Goal: Task Accomplishment & Management: Complete application form

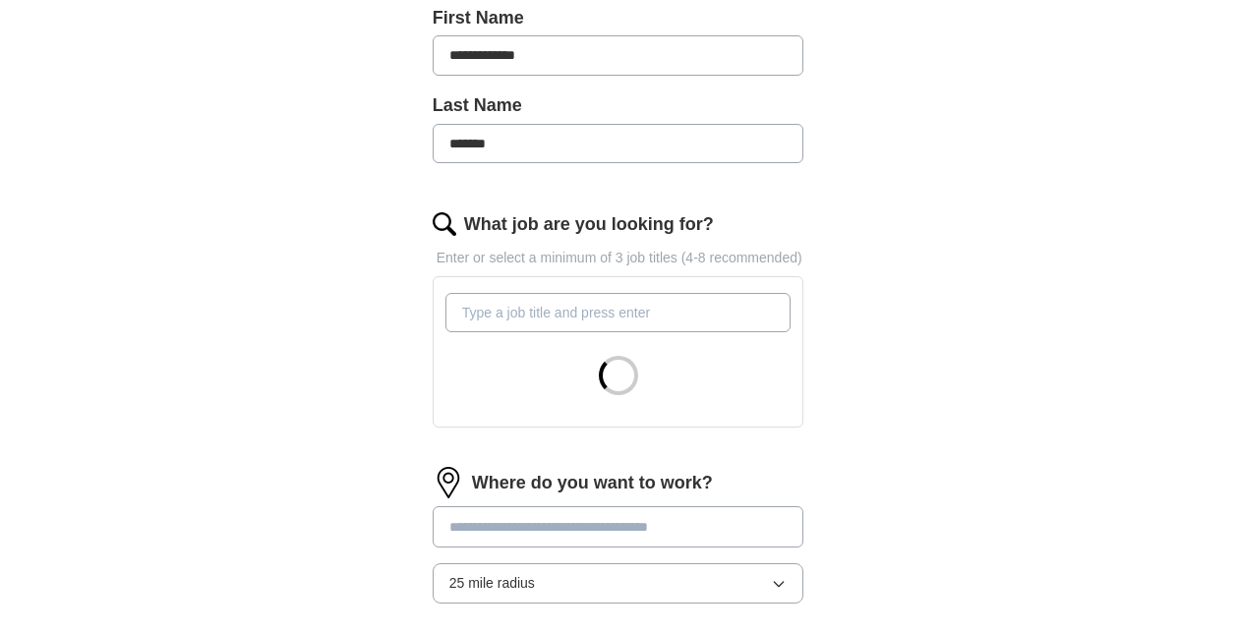
scroll to position [470, 0]
click at [532, 325] on input "What job are you looking for?" at bounding box center [618, 311] width 346 height 39
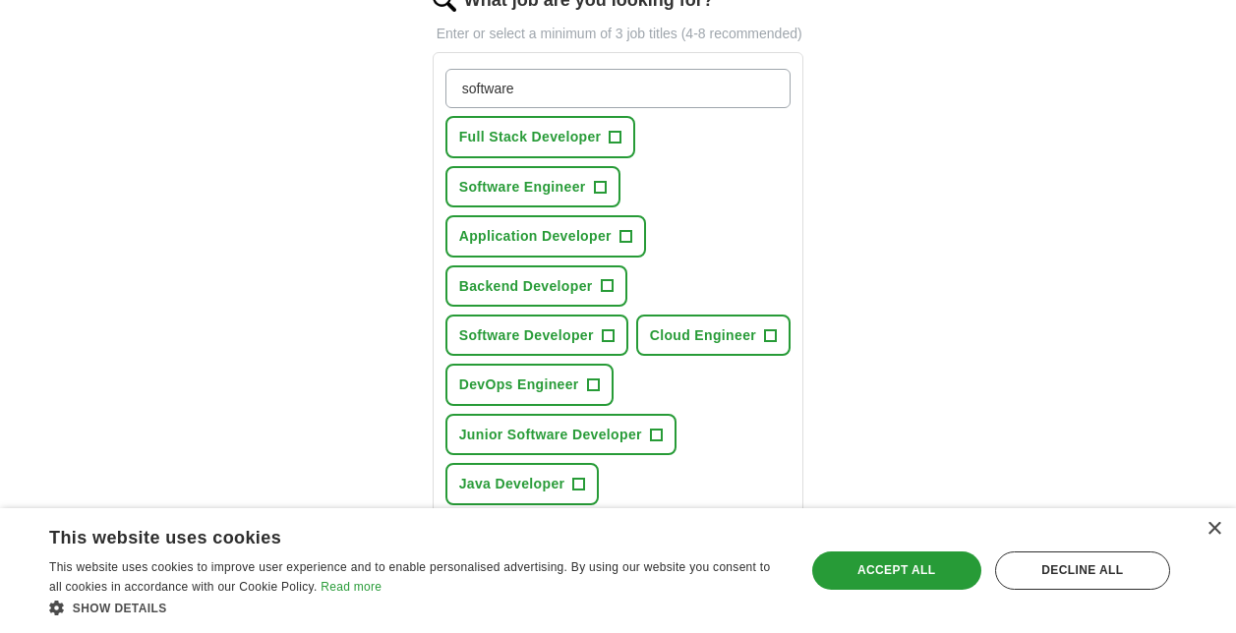
scroll to position [703, 0]
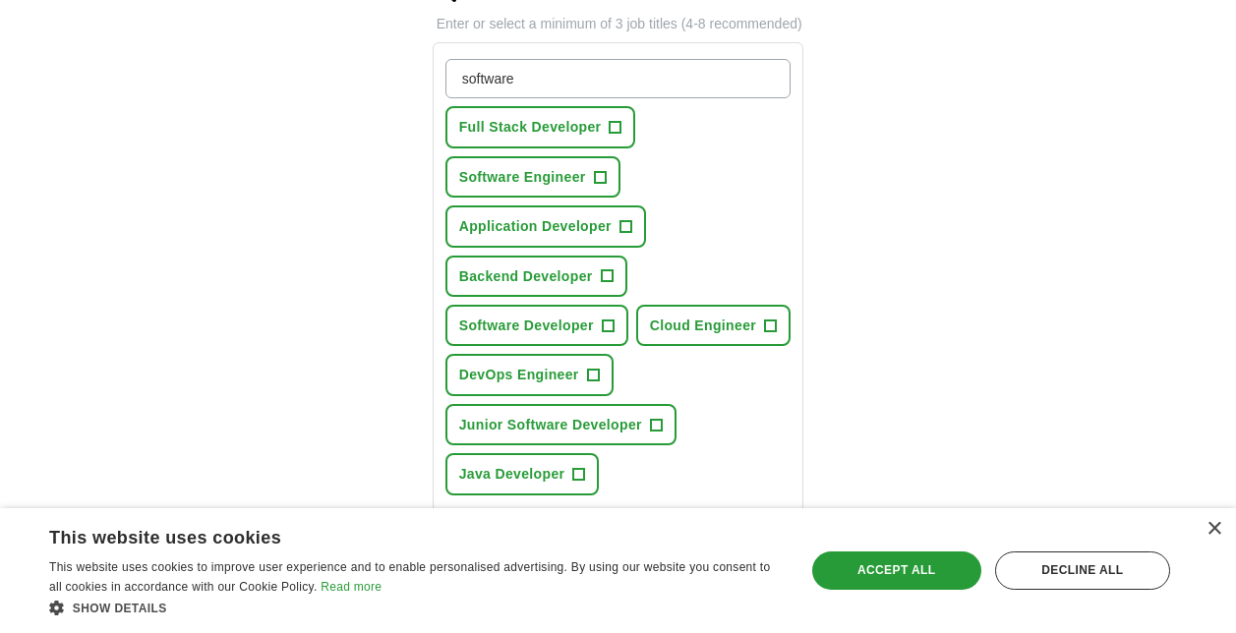
type input "software"
click at [621, 125] on span "+" at bounding box center [616, 128] width 12 height 16
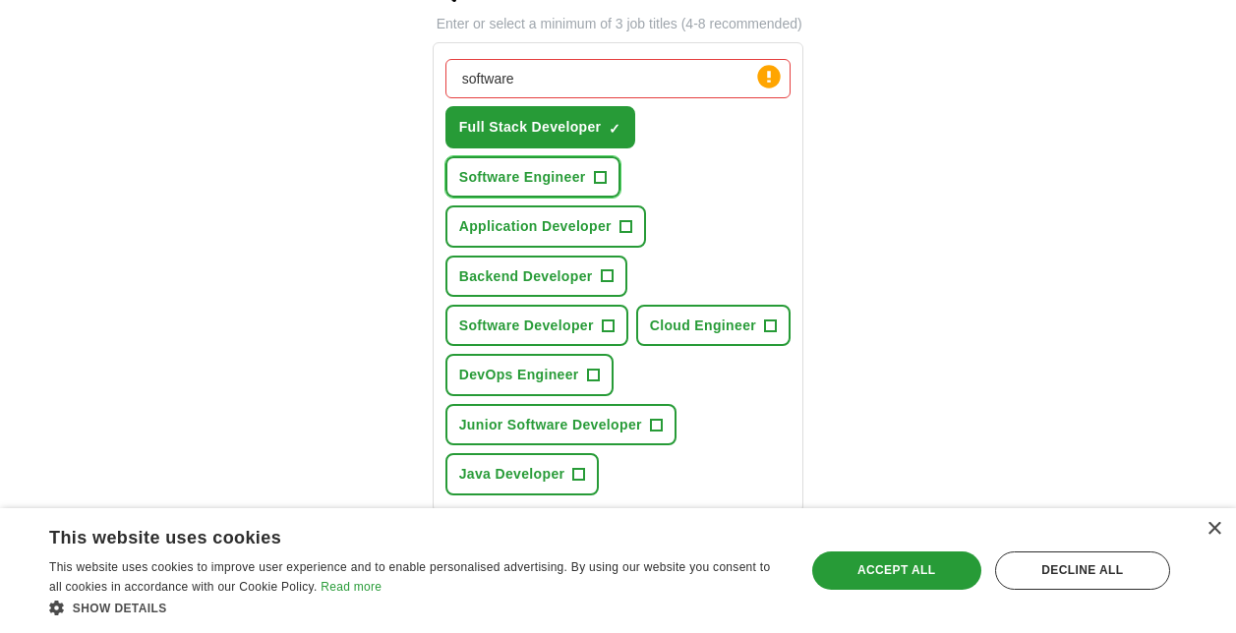
click at [600, 178] on span "+" at bounding box center [600, 177] width 12 height 16
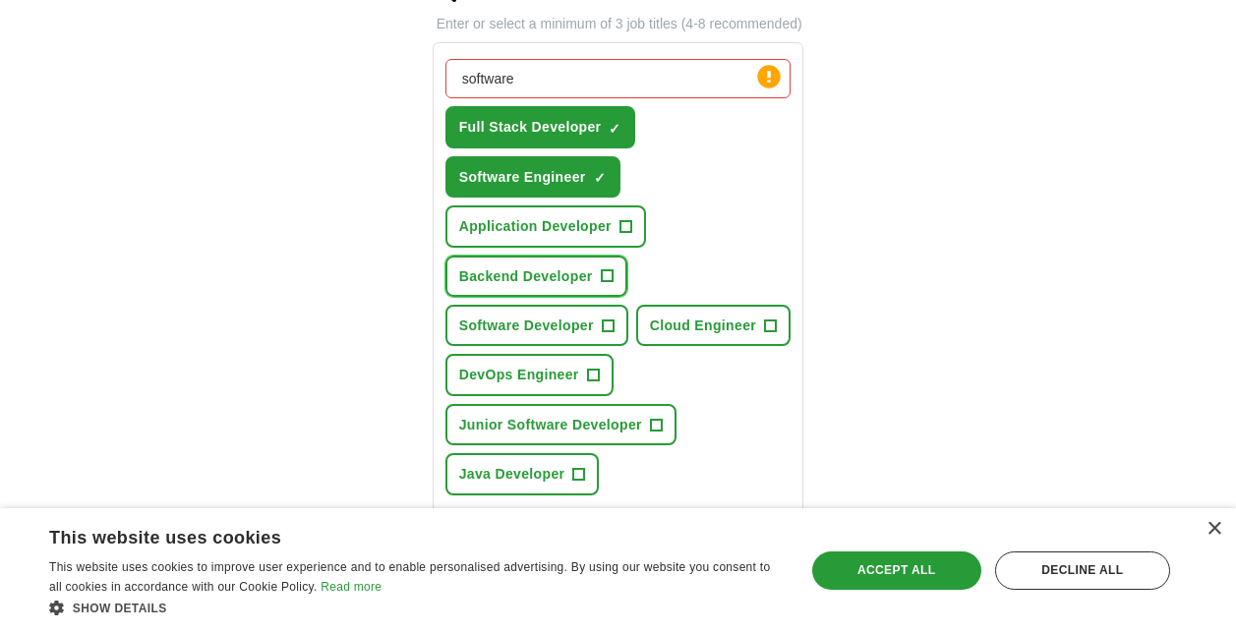
click at [605, 283] on span "+" at bounding box center [607, 276] width 12 height 16
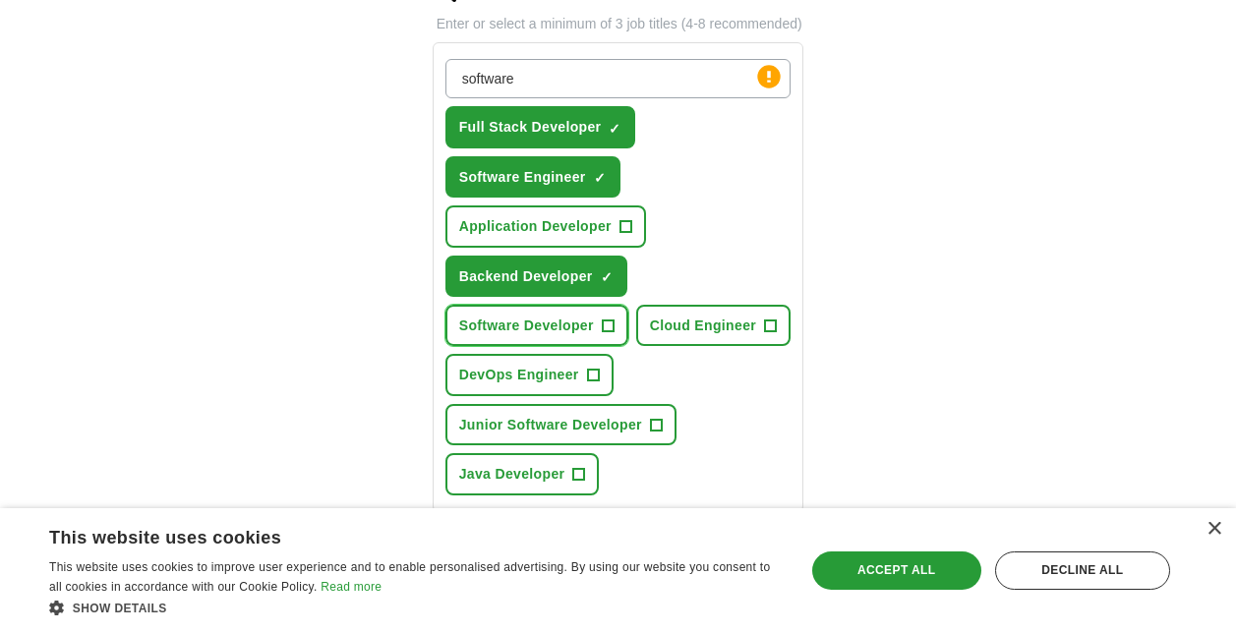
click at [605, 318] on span "+" at bounding box center [608, 326] width 12 height 16
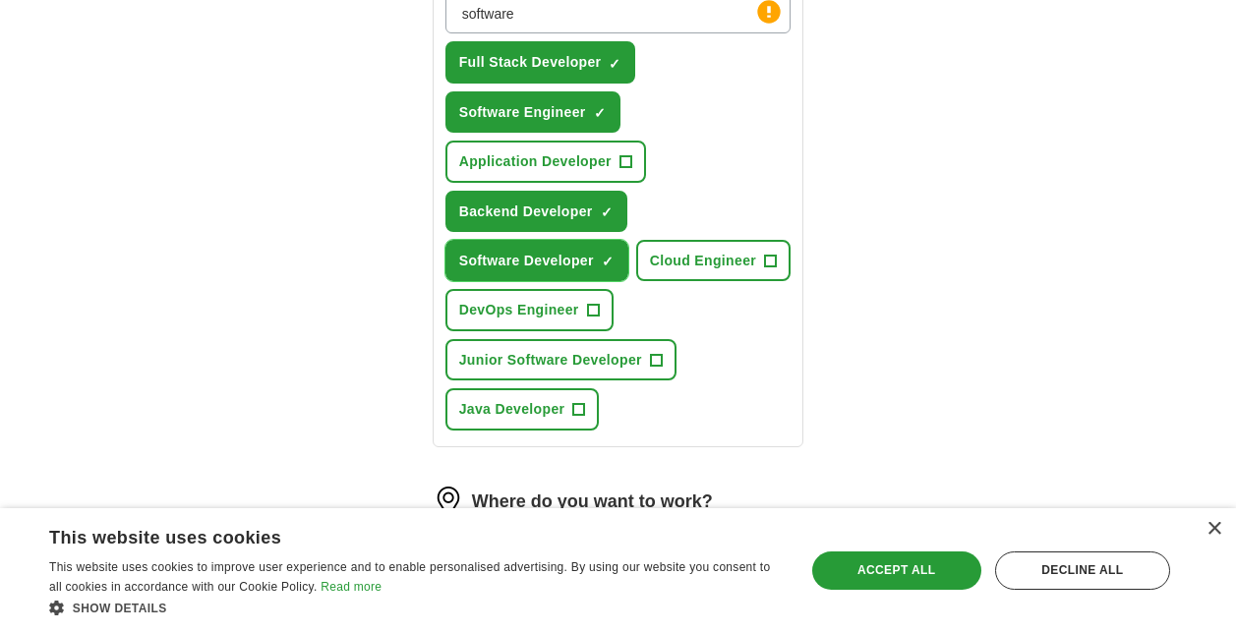
scroll to position [783, 0]
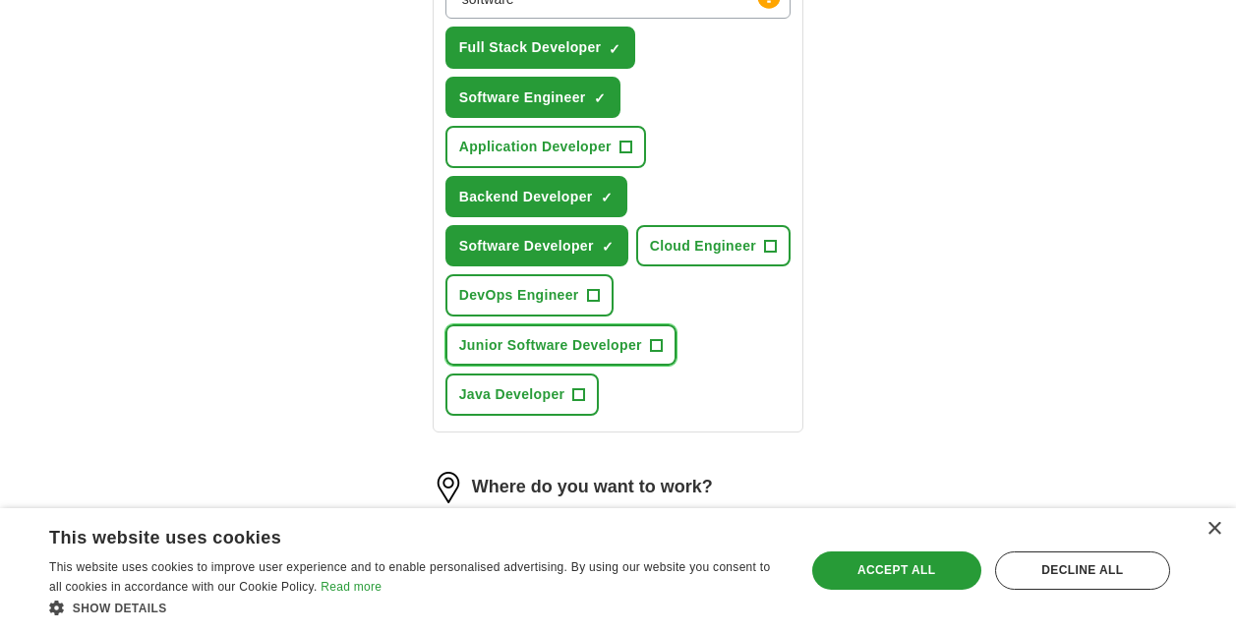
click at [651, 348] on span "+" at bounding box center [656, 345] width 12 height 16
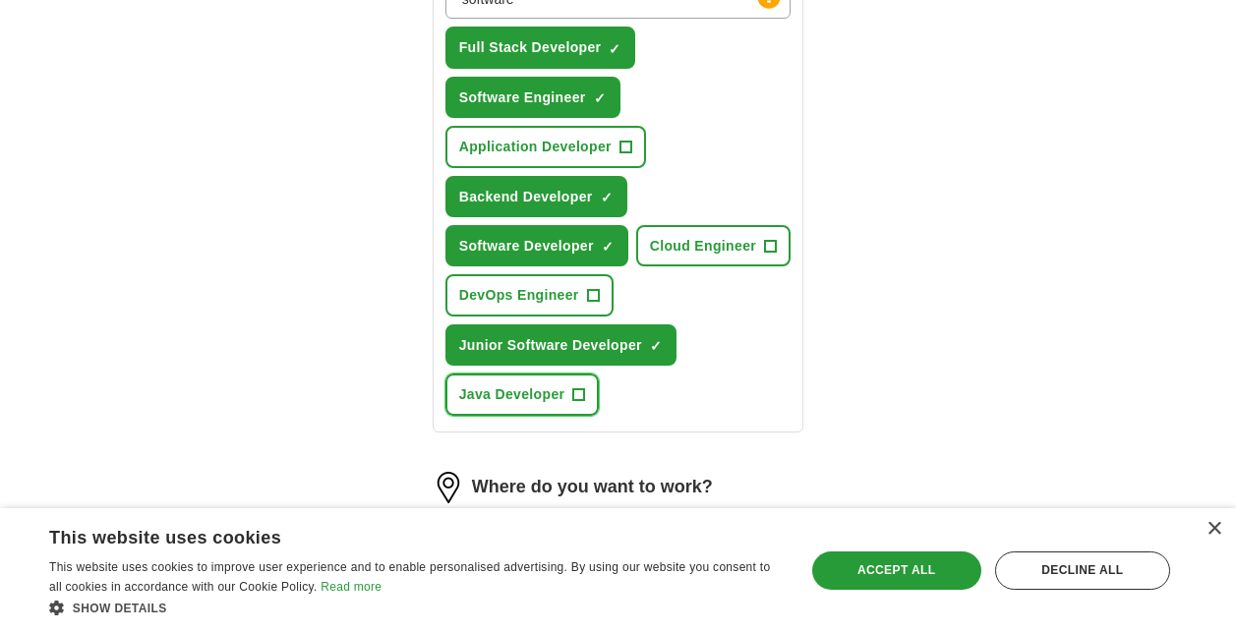
click at [583, 393] on span "+" at bounding box center [579, 394] width 12 height 16
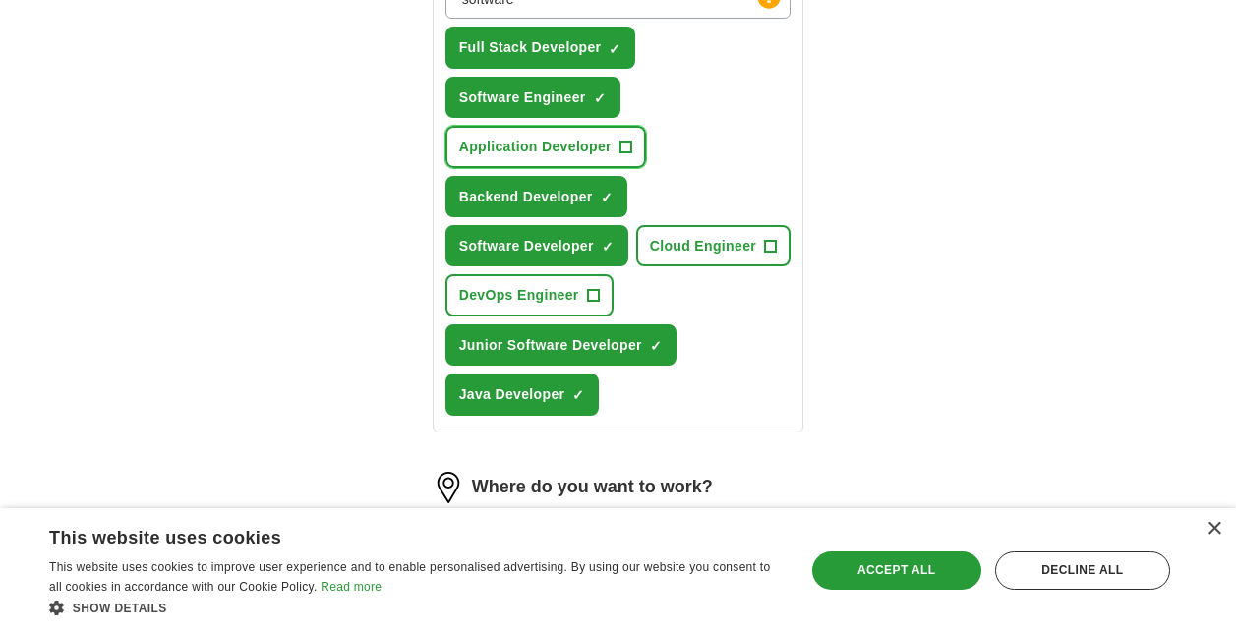
click at [620, 143] on span "+" at bounding box center [626, 147] width 12 height 16
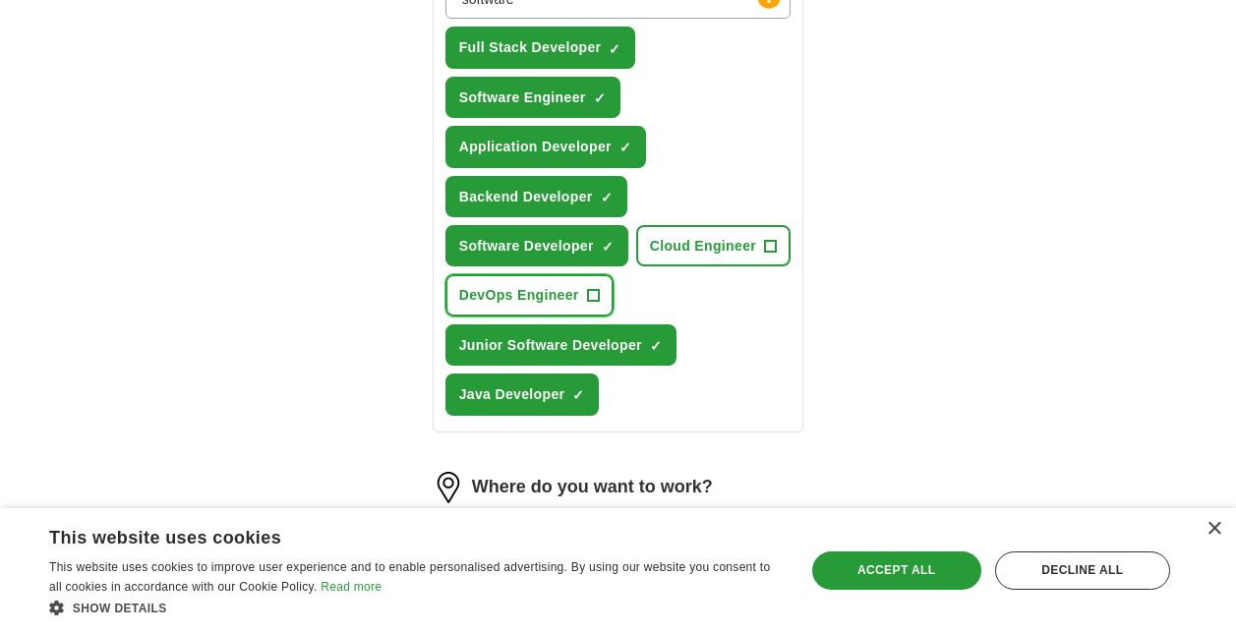
click at [589, 305] on button "DevOps Engineer +" at bounding box center [529, 294] width 168 height 41
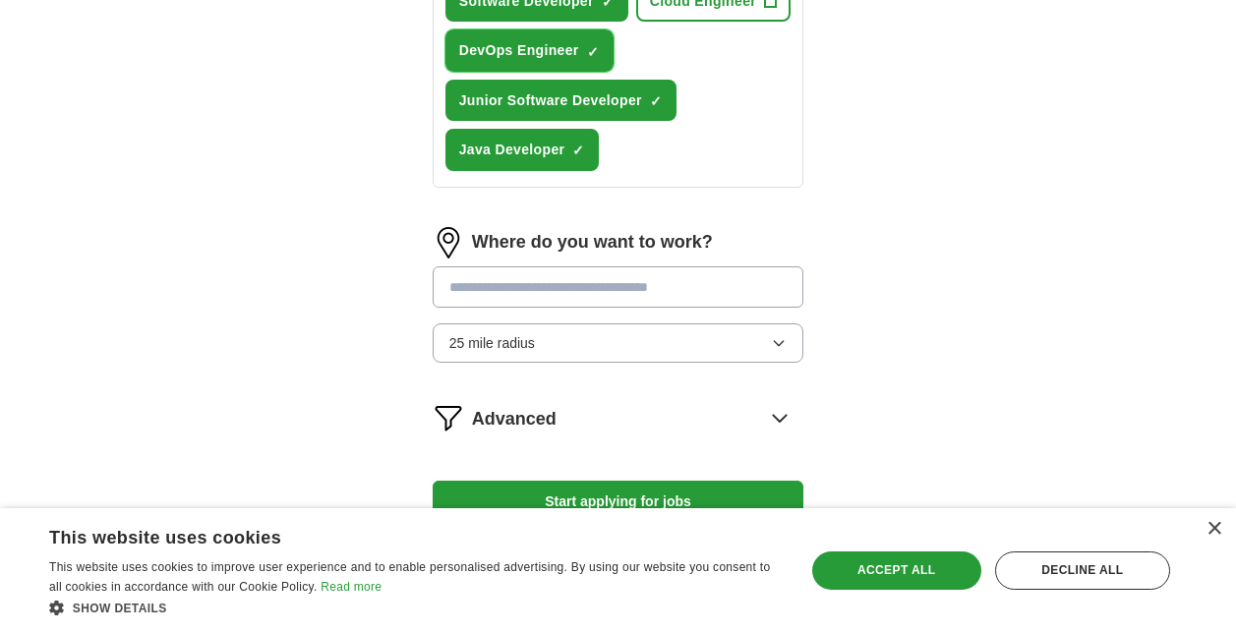
scroll to position [1029, 0]
click at [578, 285] on input at bounding box center [619, 286] width 372 height 41
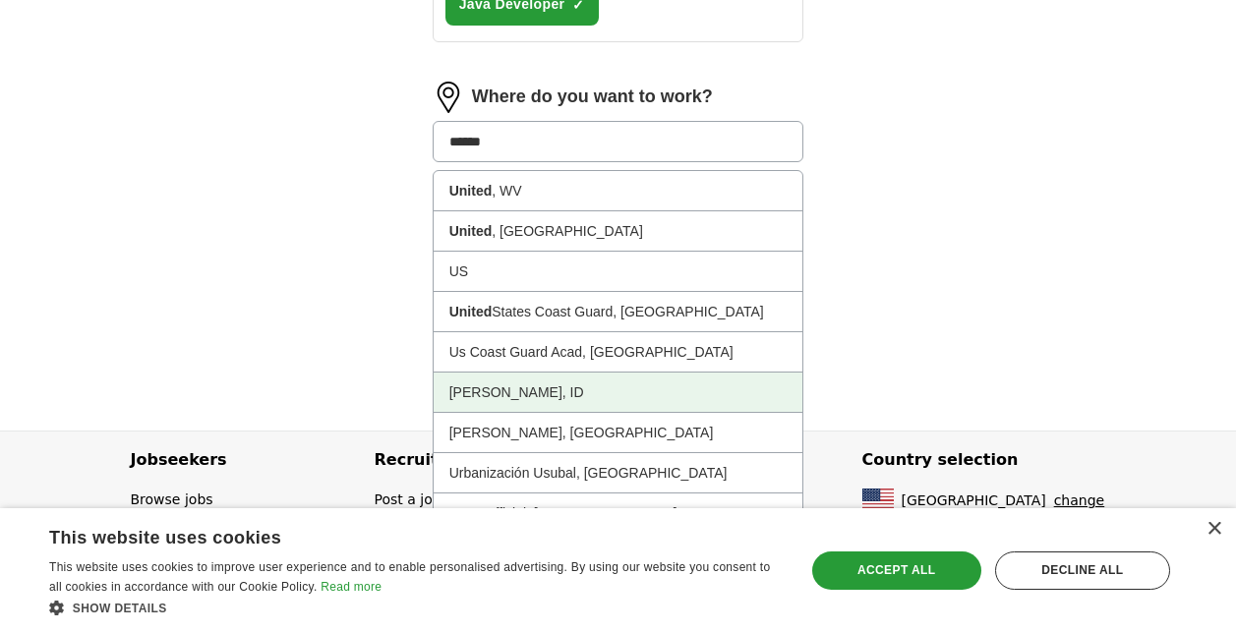
scroll to position [1176, 0]
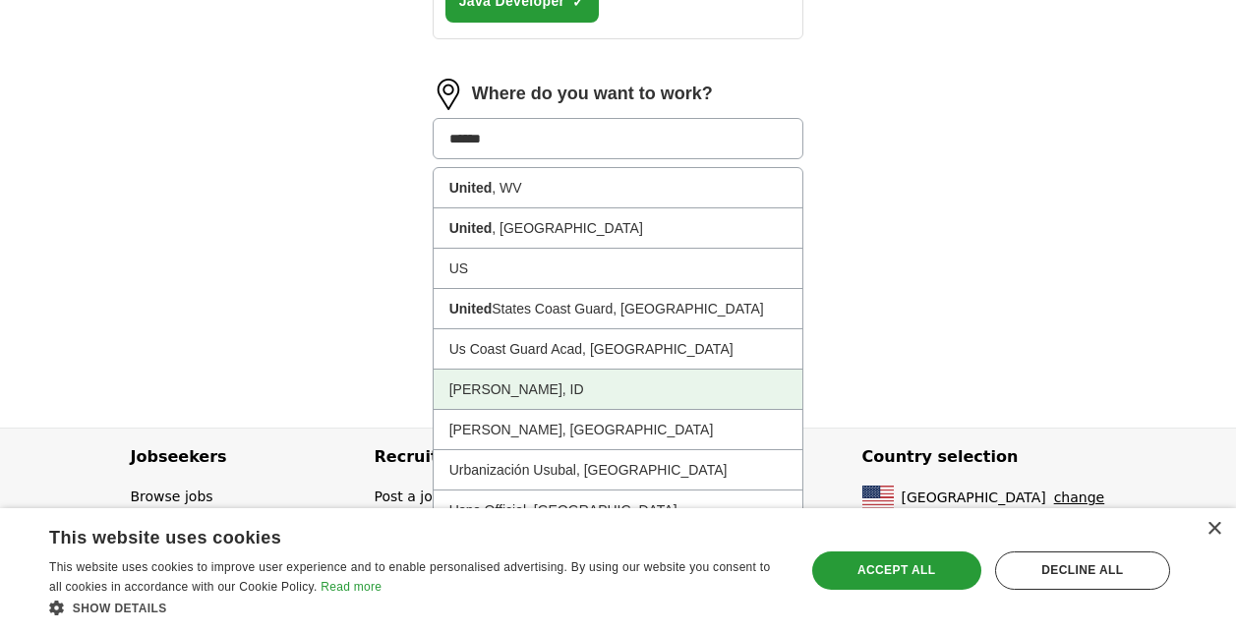
type input "******"
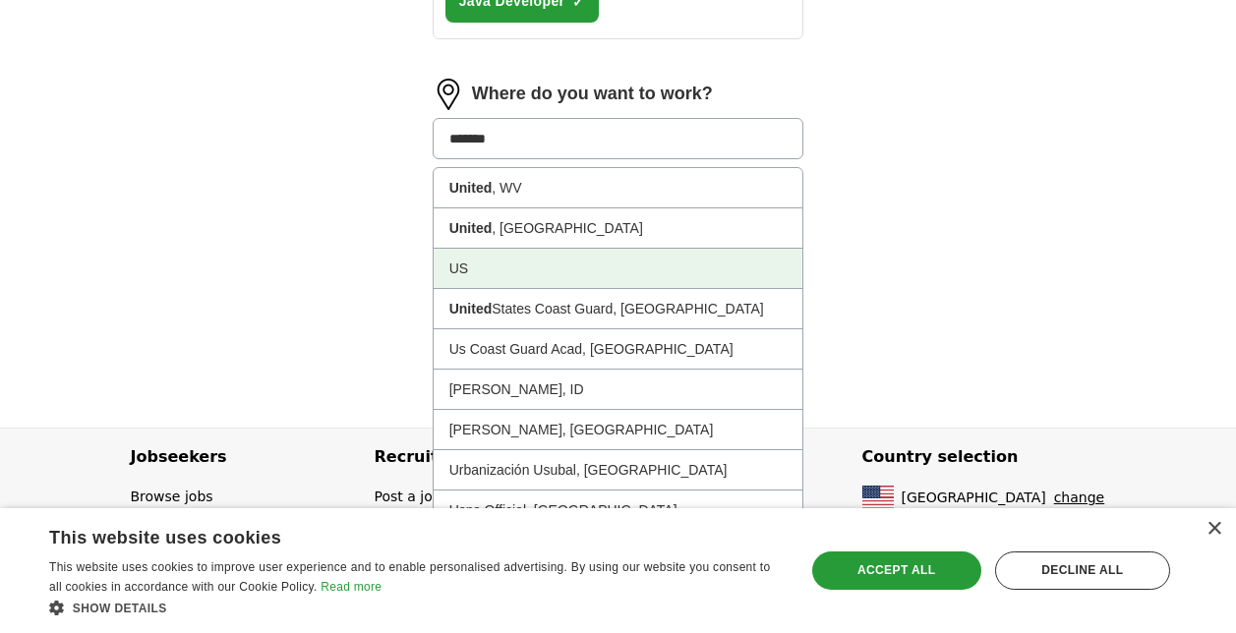
click at [499, 282] on li "US" at bounding box center [619, 269] width 370 height 40
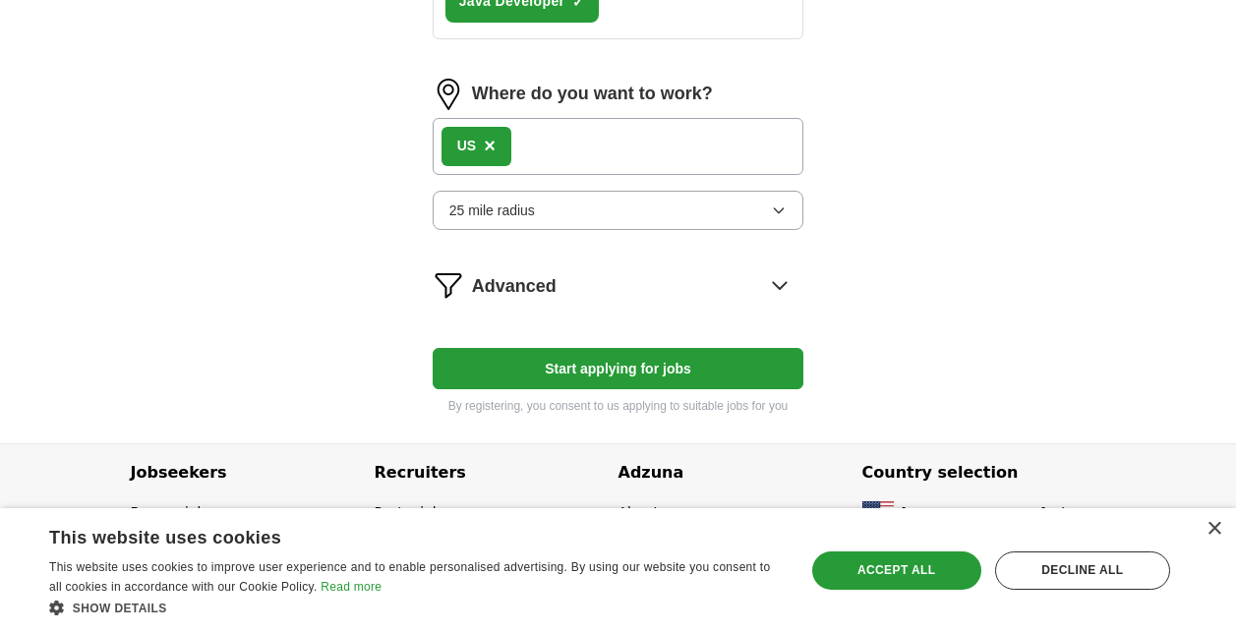
click at [714, 223] on button "25 mile radius" at bounding box center [619, 210] width 372 height 39
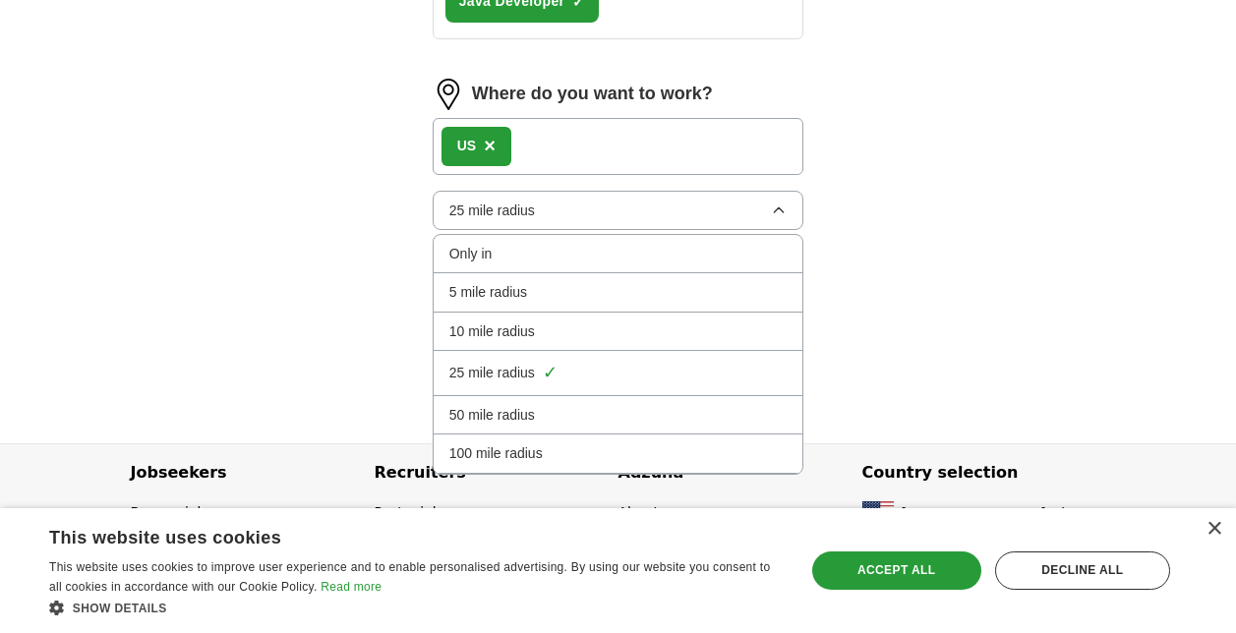
scroll to position [1192, 0]
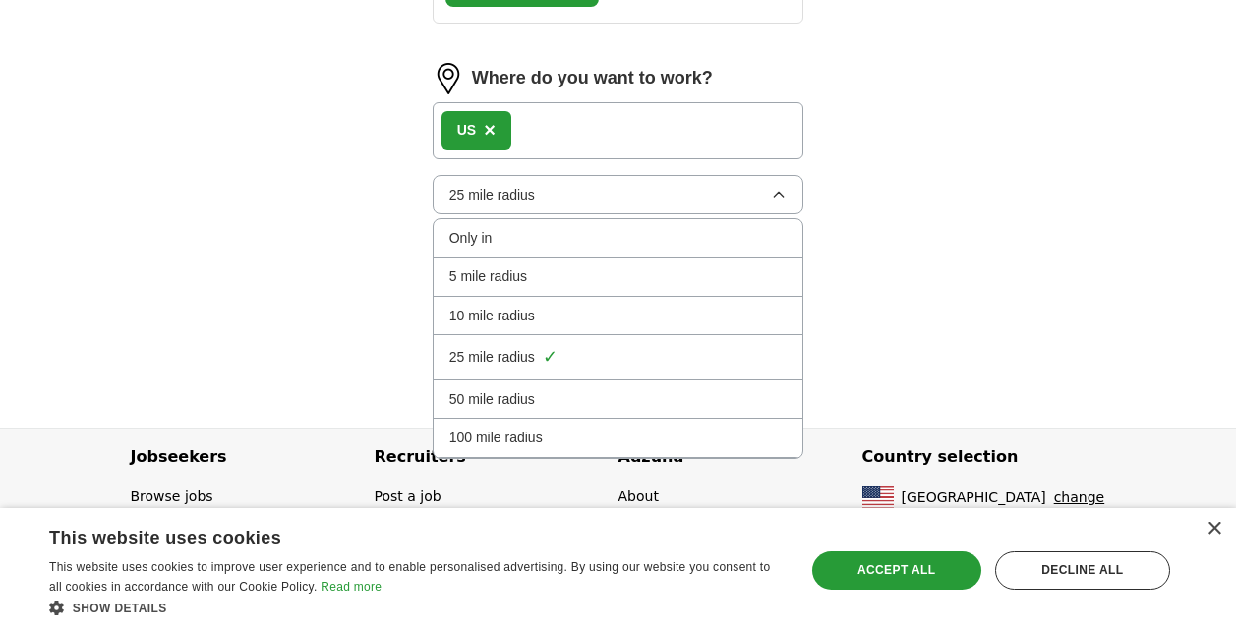
click at [527, 437] on span "100 mile radius" at bounding box center [495, 438] width 93 height 22
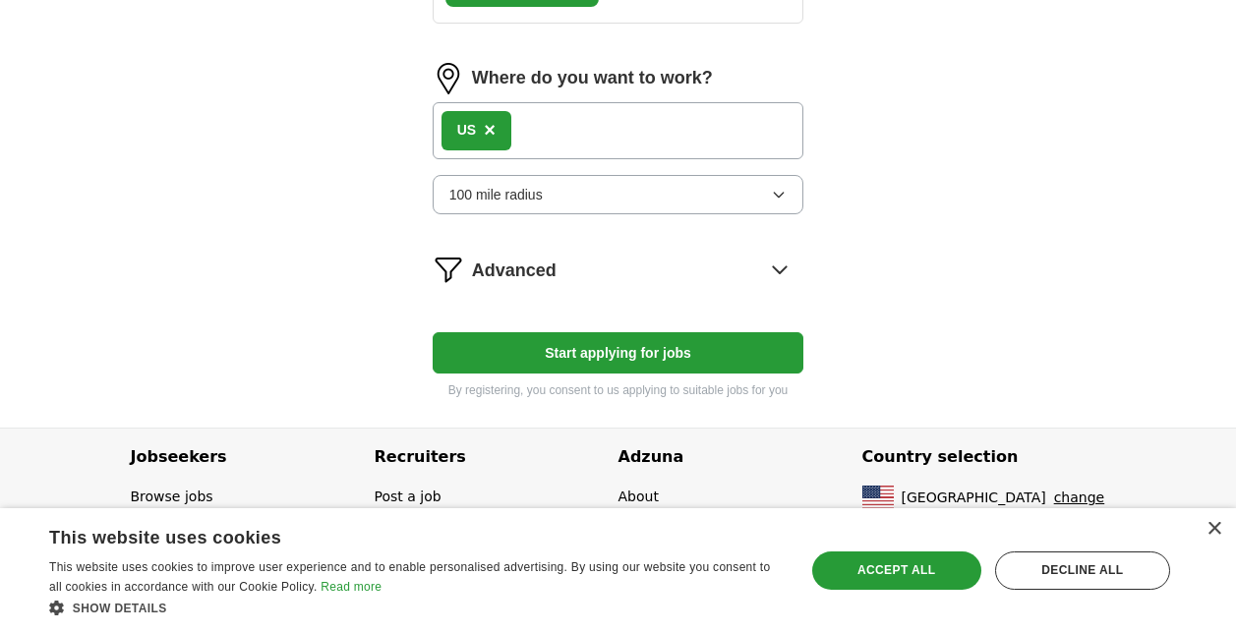
click at [602, 194] on button "100 mile radius" at bounding box center [619, 194] width 372 height 39
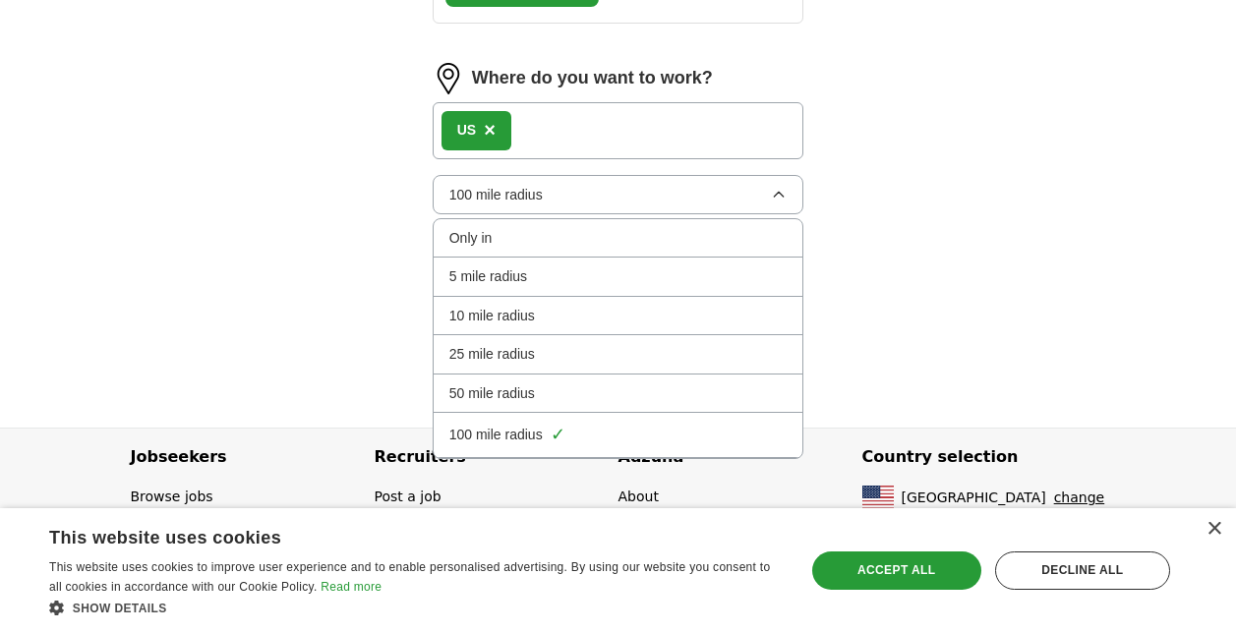
click at [469, 254] on li "Only in" at bounding box center [619, 238] width 370 height 38
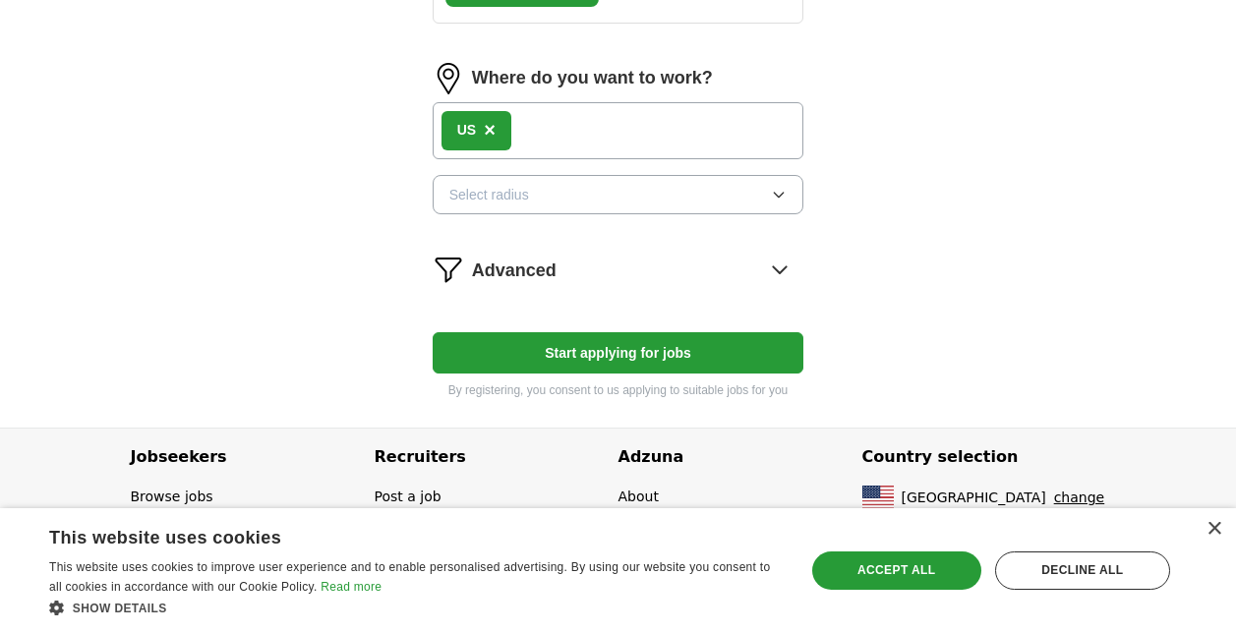
click at [560, 354] on button "Start applying for jobs" at bounding box center [619, 352] width 372 height 41
select select "**"
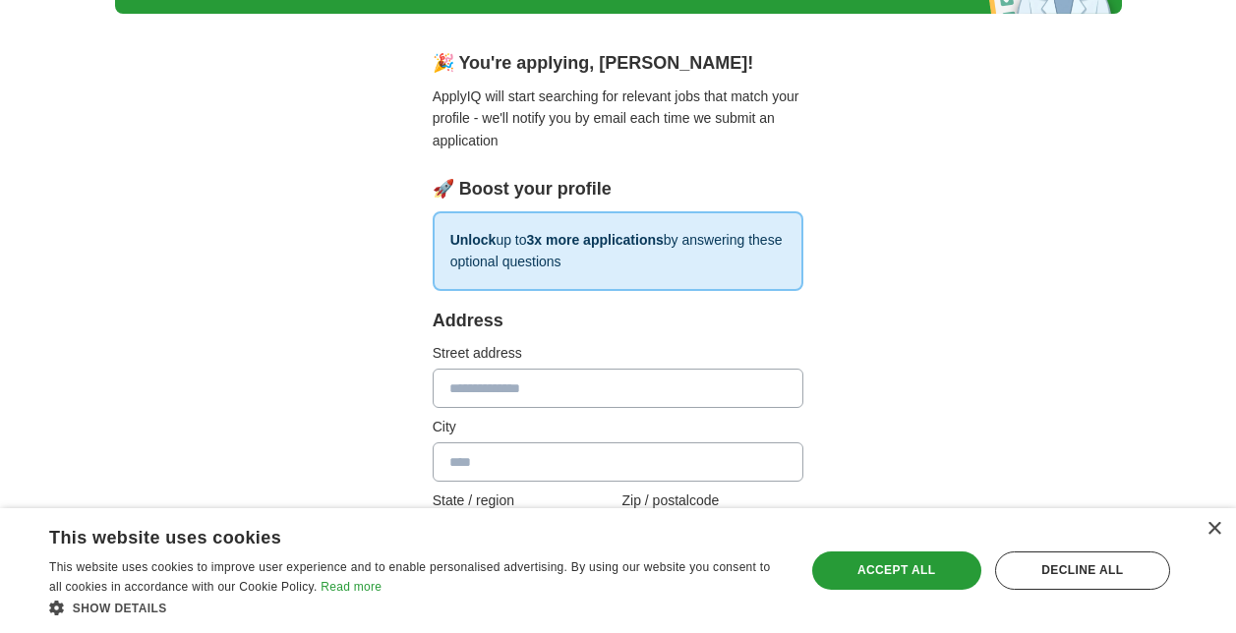
scroll to position [142, 0]
click at [538, 396] on input "text" at bounding box center [619, 387] width 372 height 39
type input "**********"
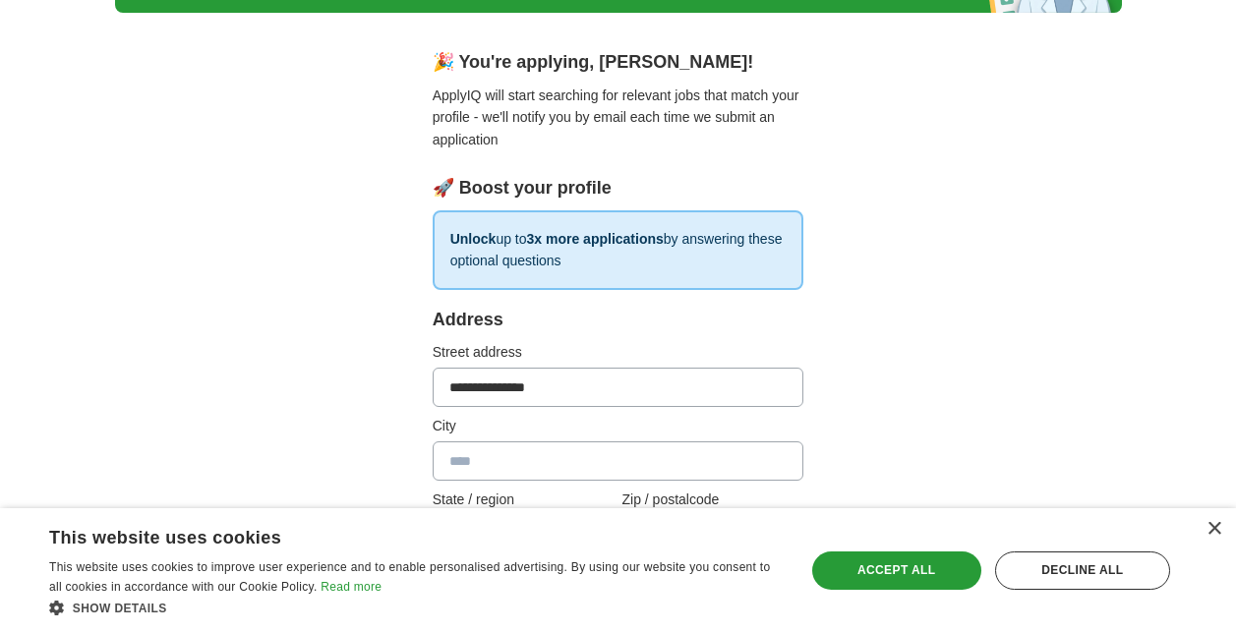
type input "**********"
type input "*****"
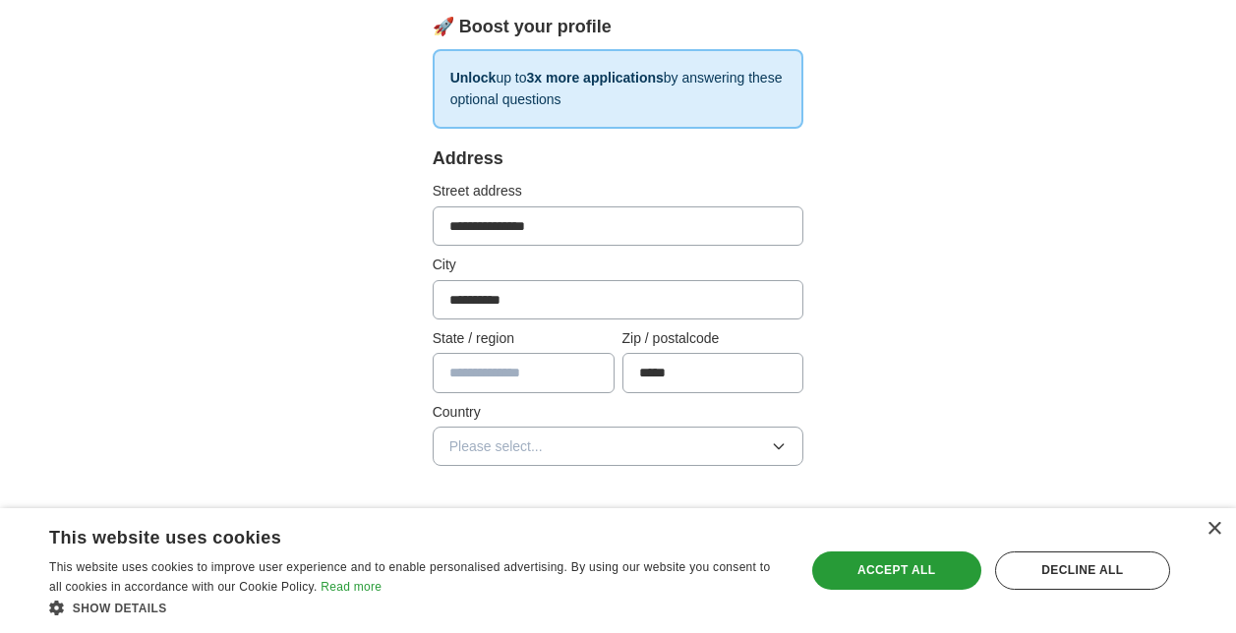
scroll to position [304, 0]
click at [506, 369] on input "text" at bounding box center [524, 371] width 182 height 39
type input "*****"
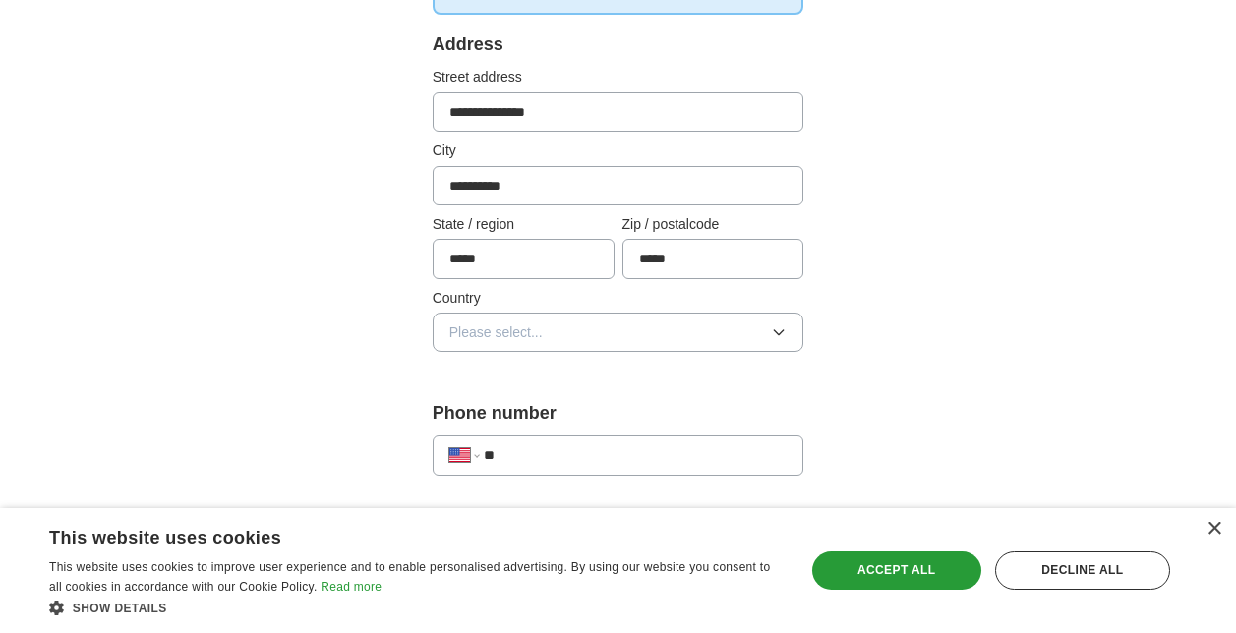
scroll to position [418, 0]
click at [478, 330] on span "Please select..." at bounding box center [495, 332] width 93 height 22
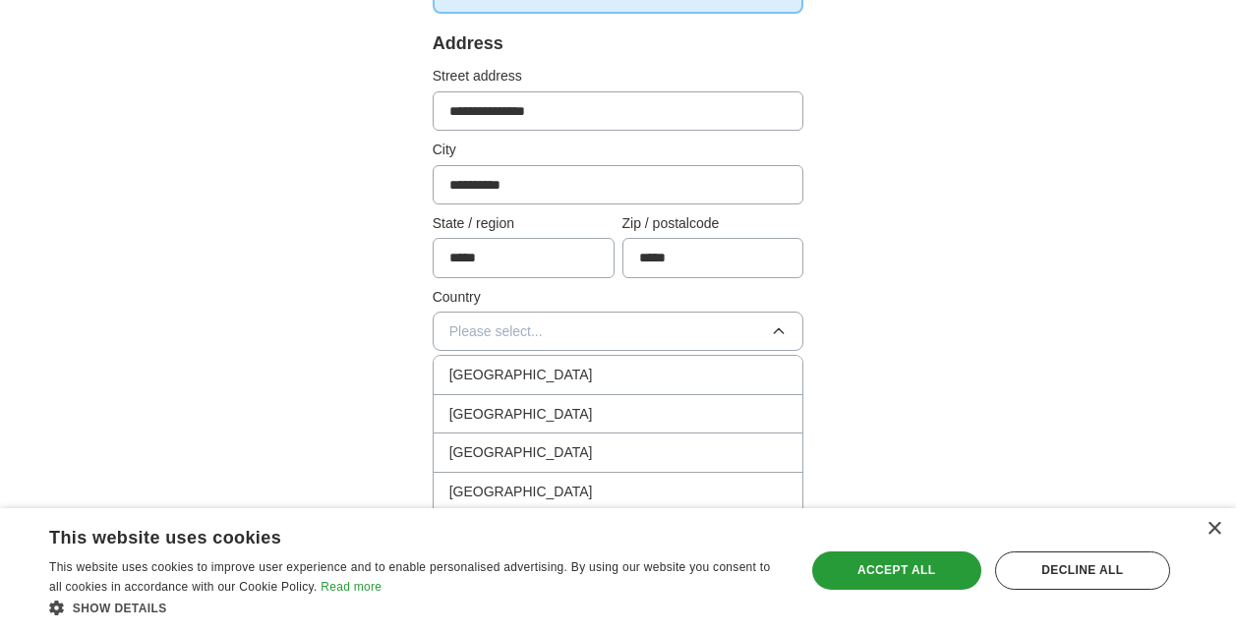
click at [477, 397] on li "[GEOGRAPHIC_DATA]" at bounding box center [619, 414] width 370 height 38
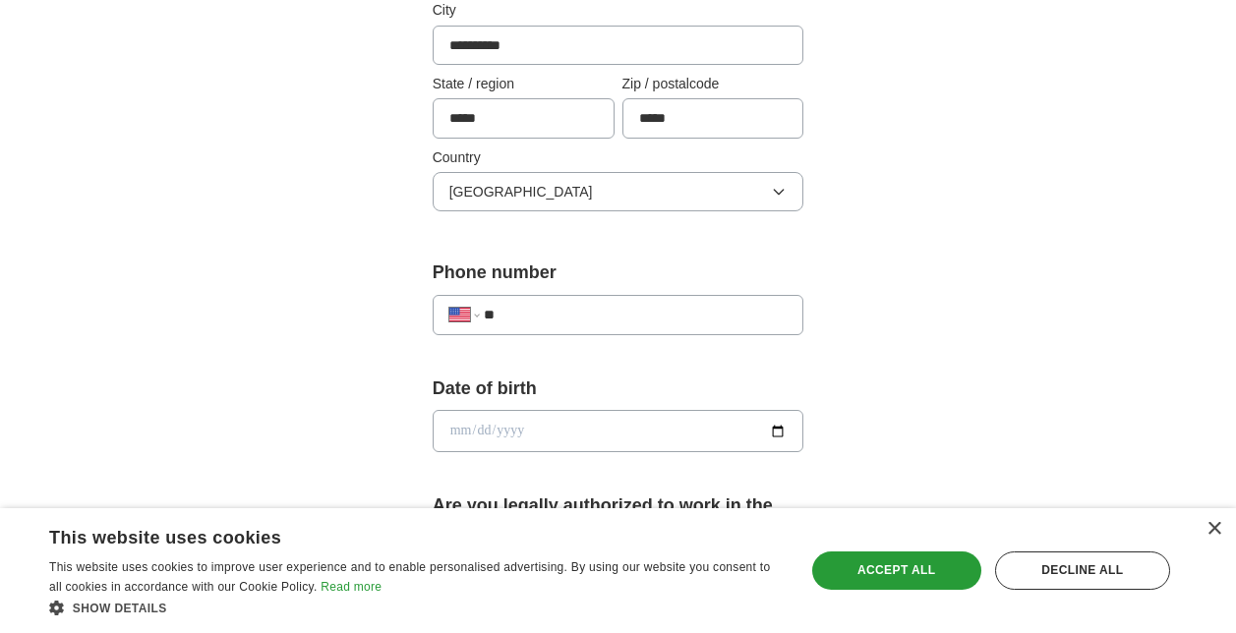
scroll to position [565, 0]
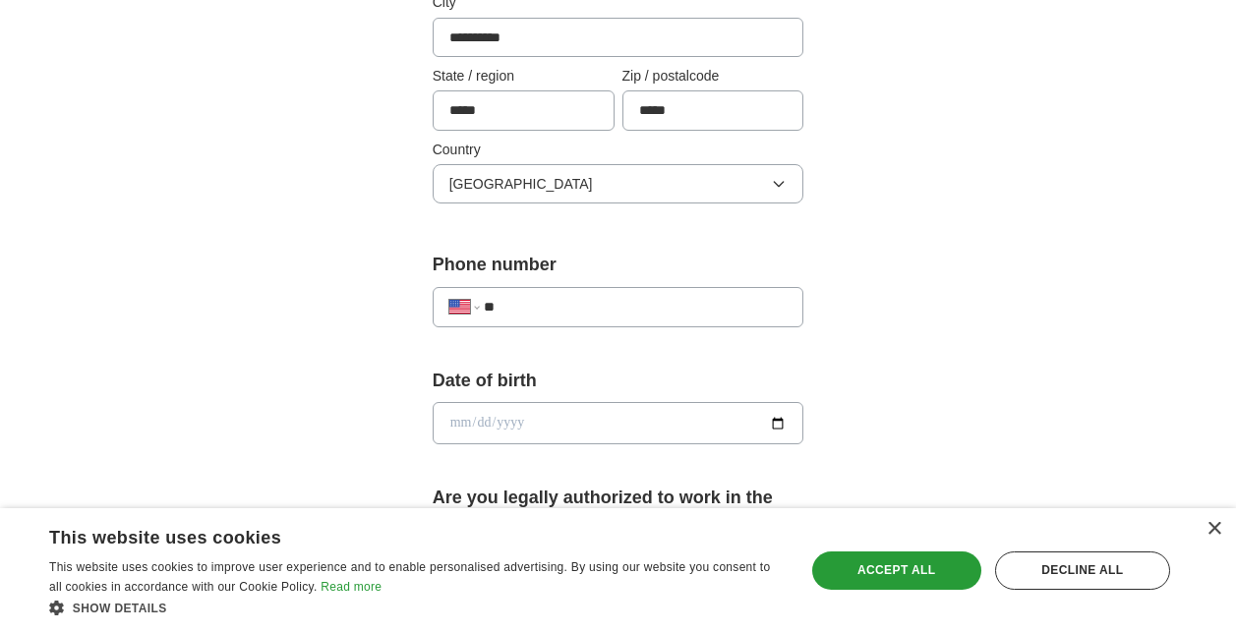
click at [542, 304] on input "**" at bounding box center [636, 307] width 304 height 22
type input "**********"
click at [494, 417] on input "date" at bounding box center [619, 422] width 372 height 41
click at [446, 417] on input "date" at bounding box center [619, 422] width 372 height 41
click at [779, 427] on input "date" at bounding box center [619, 422] width 372 height 41
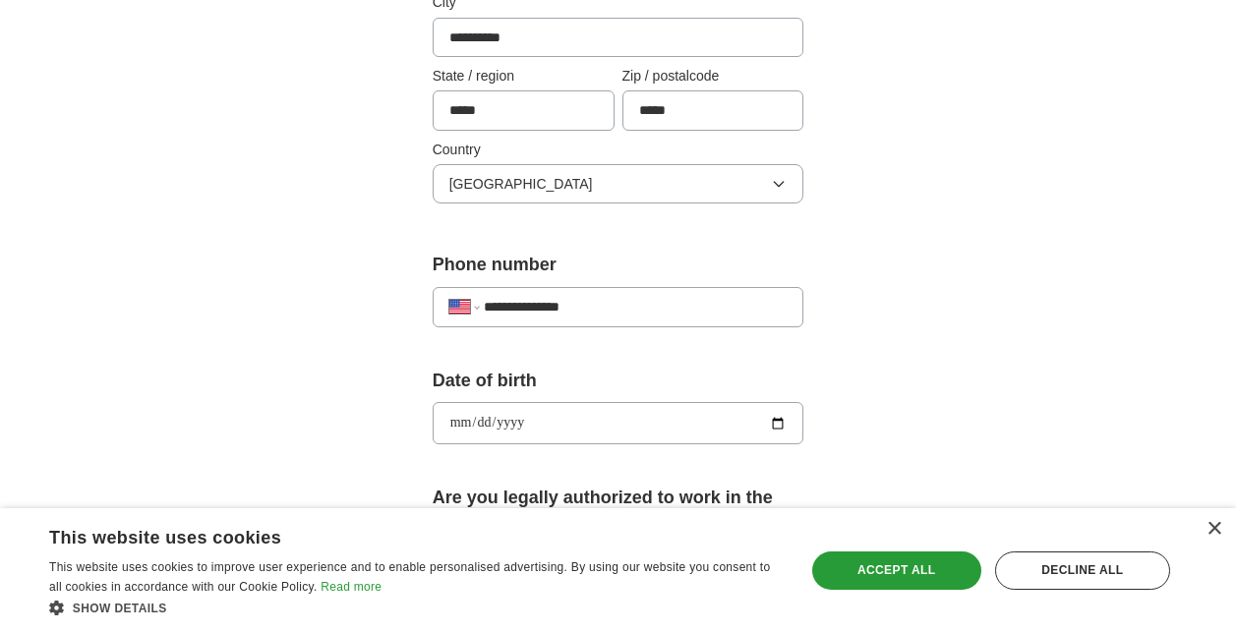
type input "**********"
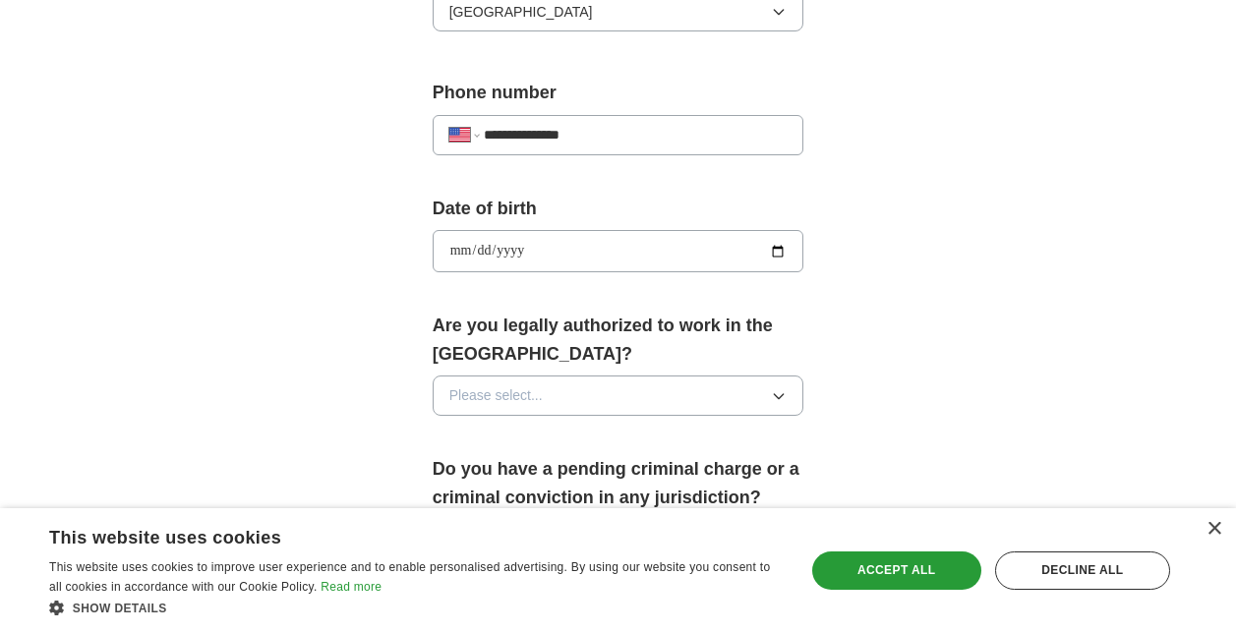
scroll to position [745, 0]
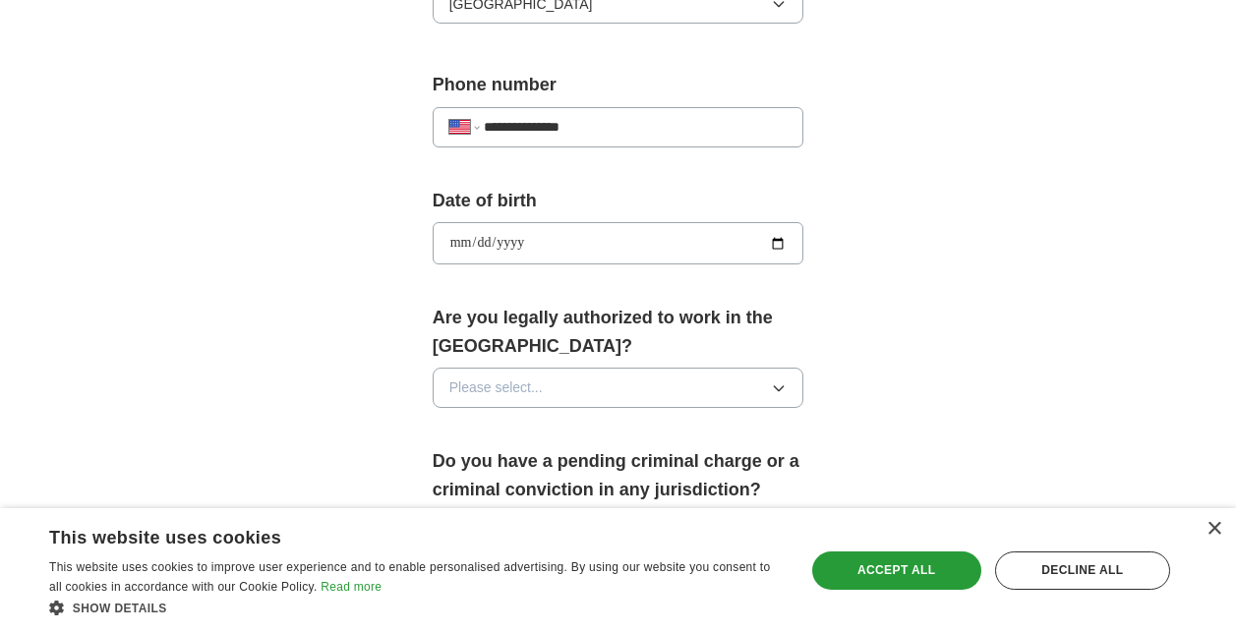
click at [564, 249] on input "**********" at bounding box center [619, 242] width 372 height 41
click at [492, 243] on input "**********" at bounding box center [619, 242] width 372 height 41
click at [480, 243] on input "date" at bounding box center [619, 242] width 372 height 41
type input "**********"
click at [531, 387] on span "Please select..." at bounding box center [495, 388] width 93 height 22
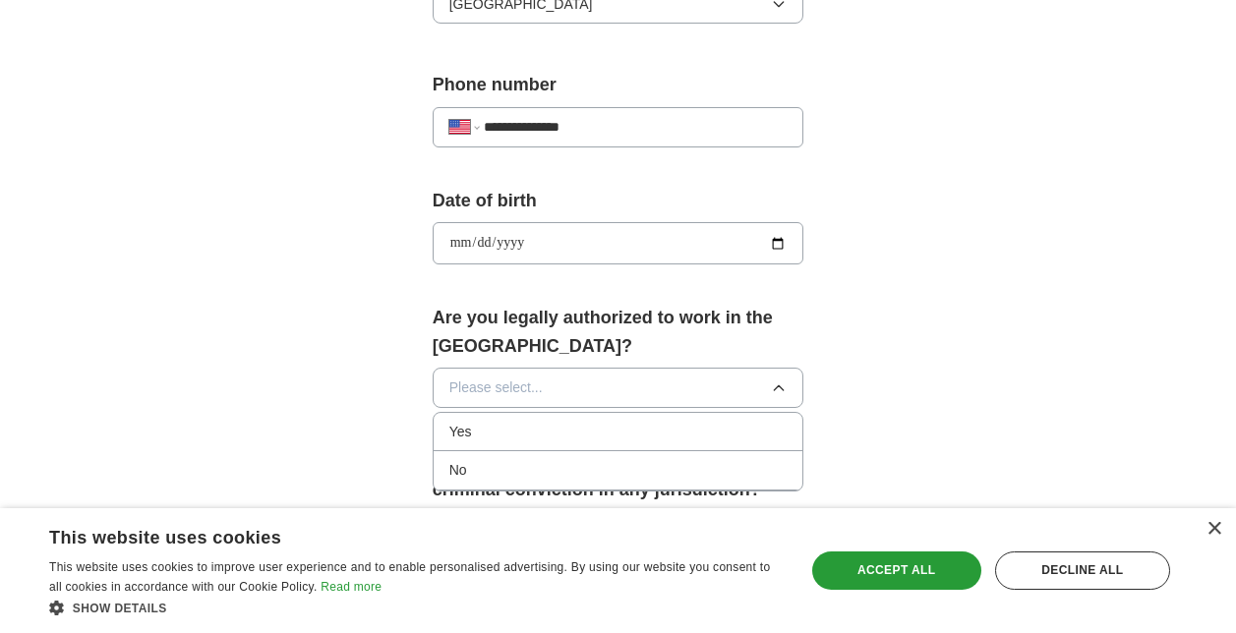
click at [458, 437] on span "Yes" at bounding box center [460, 432] width 23 height 22
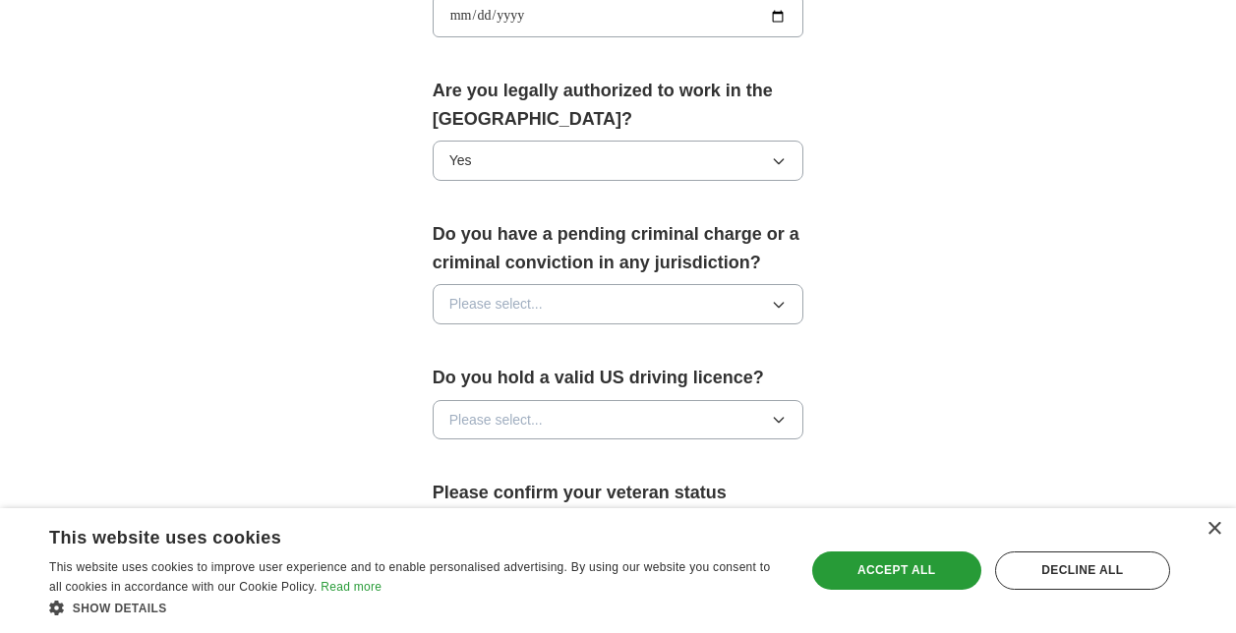
scroll to position [974, 0]
click at [543, 282] on div "Do you have a pending criminal charge or a criminal conviction in any jurisdict…" at bounding box center [619, 279] width 372 height 120
click at [521, 297] on span "Please select..." at bounding box center [495, 303] width 93 height 22
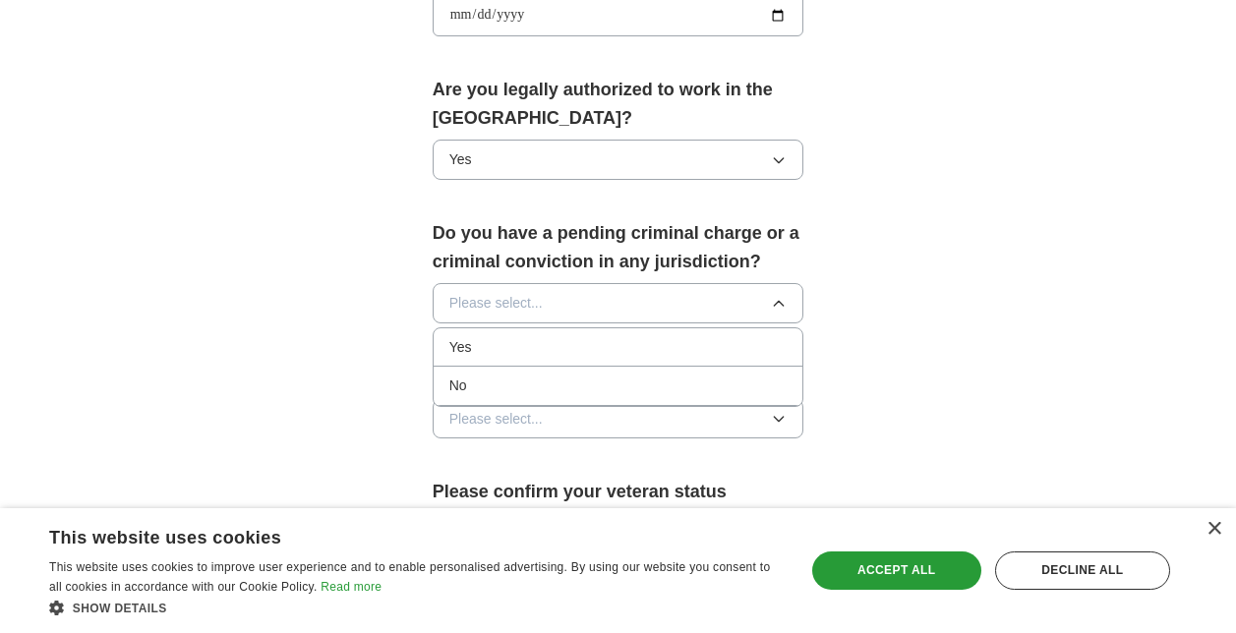
click at [460, 387] on span "No" at bounding box center [458, 386] width 18 height 22
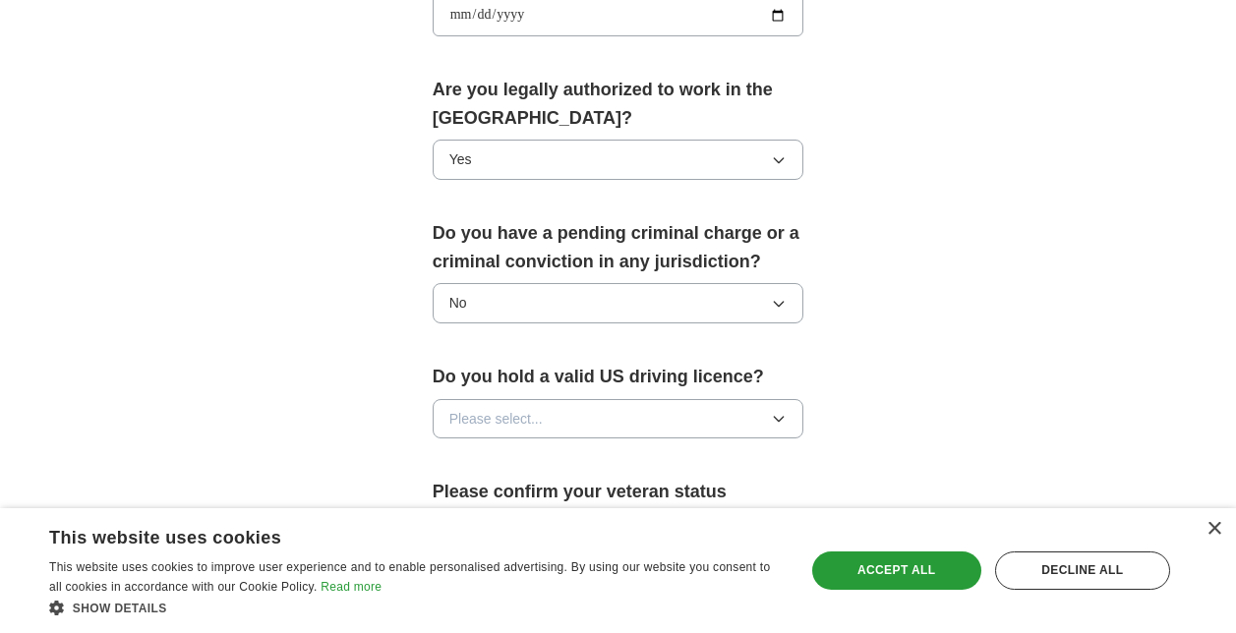
click at [499, 427] on span "Please select..." at bounding box center [495, 419] width 93 height 22
click at [467, 498] on div "No" at bounding box center [618, 501] width 338 height 22
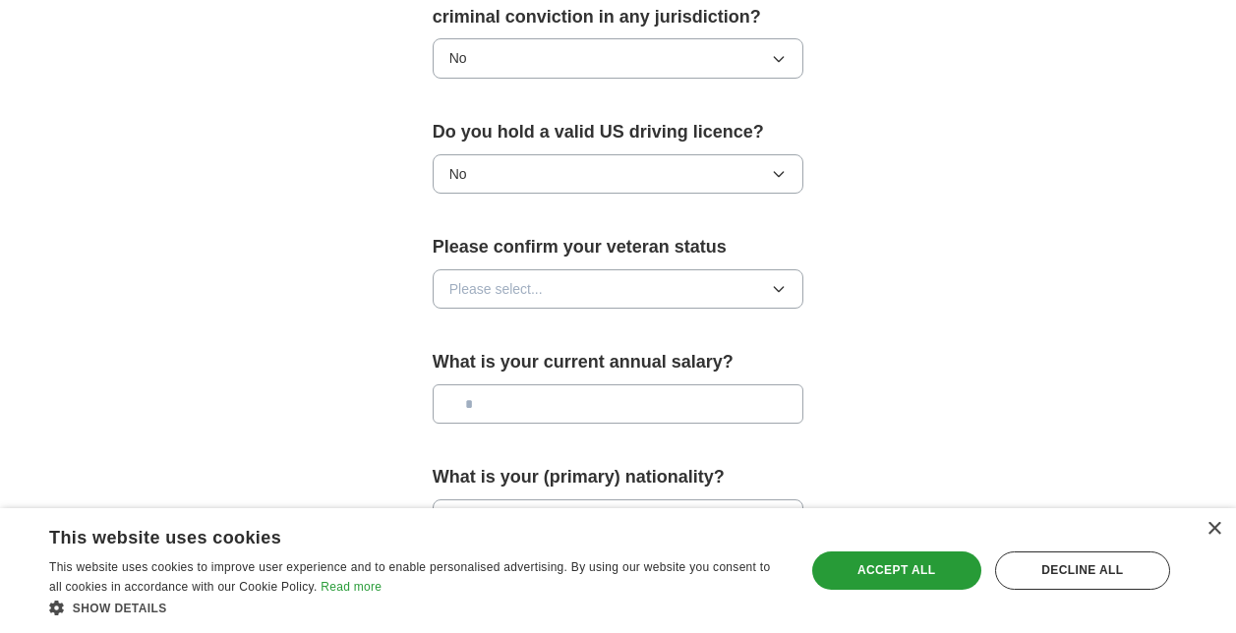
scroll to position [1219, 0]
click at [535, 298] on span "Please select..." at bounding box center [495, 288] width 93 height 22
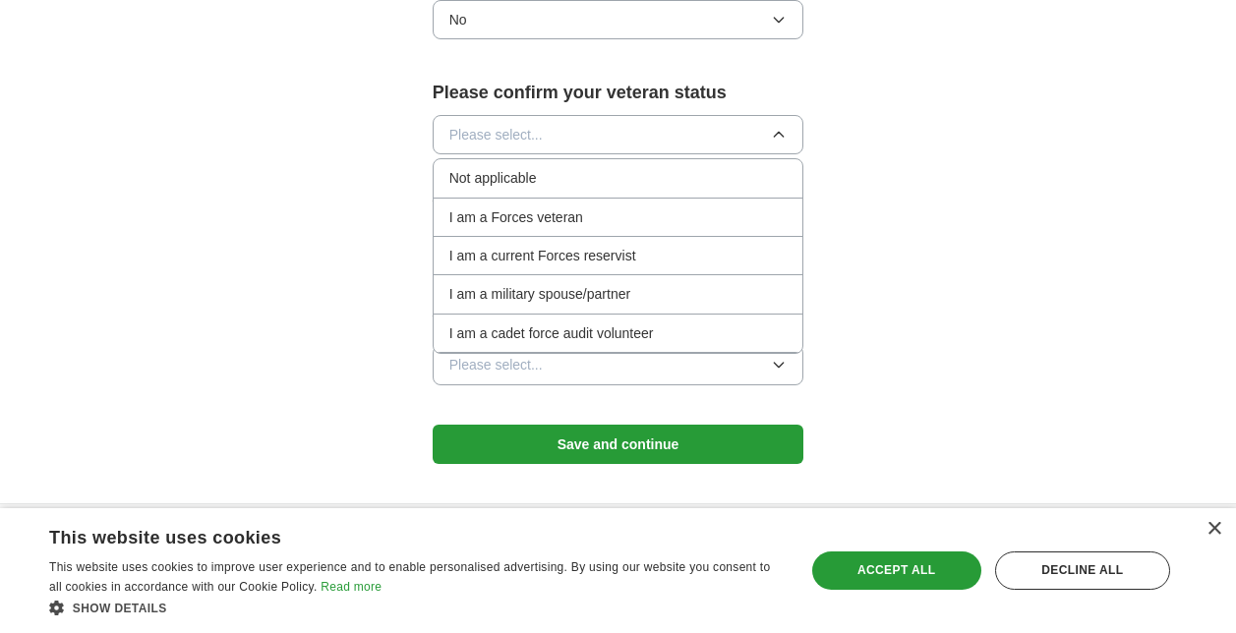
scroll to position [1378, 0]
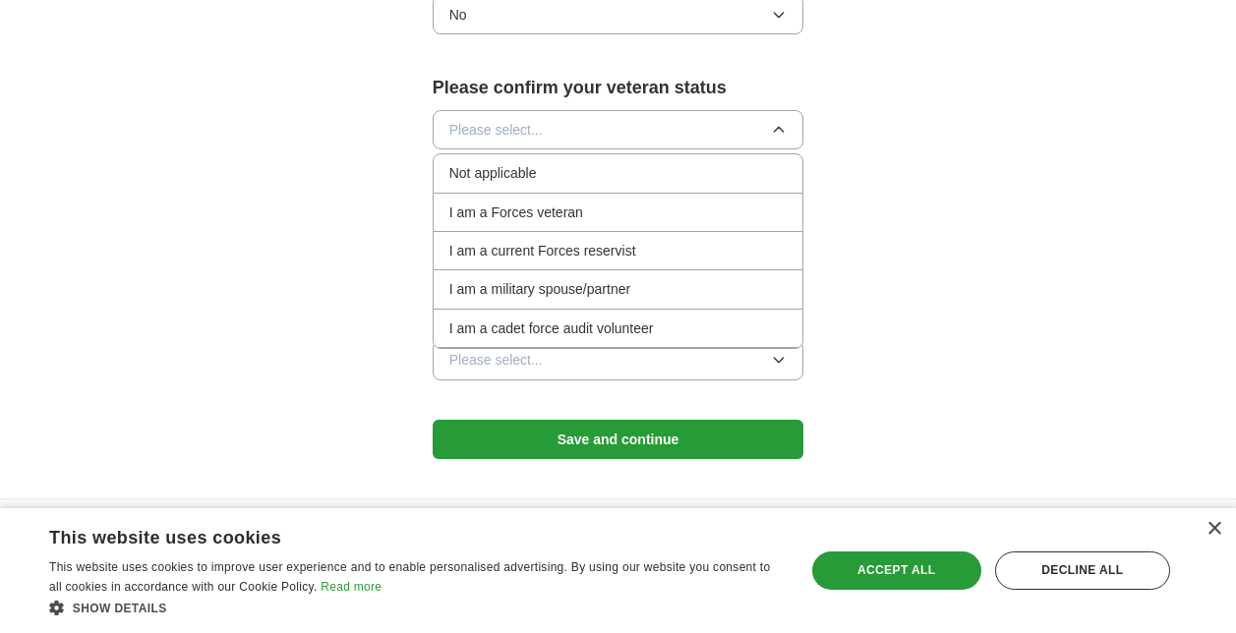
click at [501, 177] on span "Not applicable" at bounding box center [493, 173] width 88 height 22
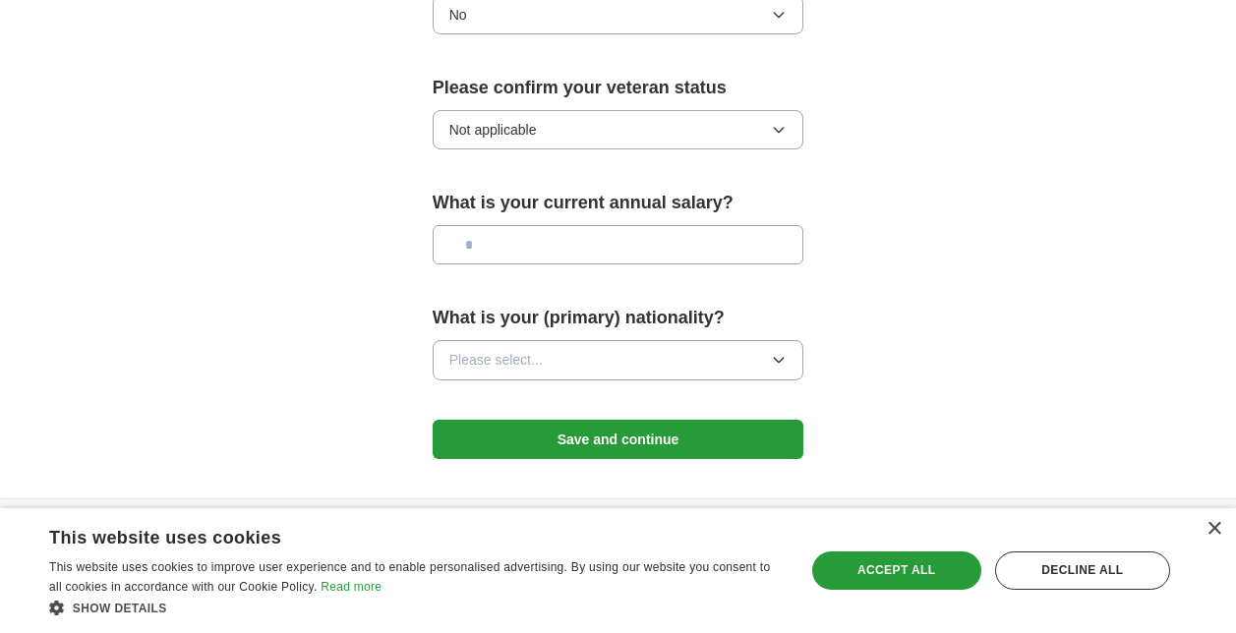
click at [493, 258] on input "text" at bounding box center [619, 244] width 372 height 39
click at [493, 353] on span "Please select..." at bounding box center [495, 360] width 93 height 22
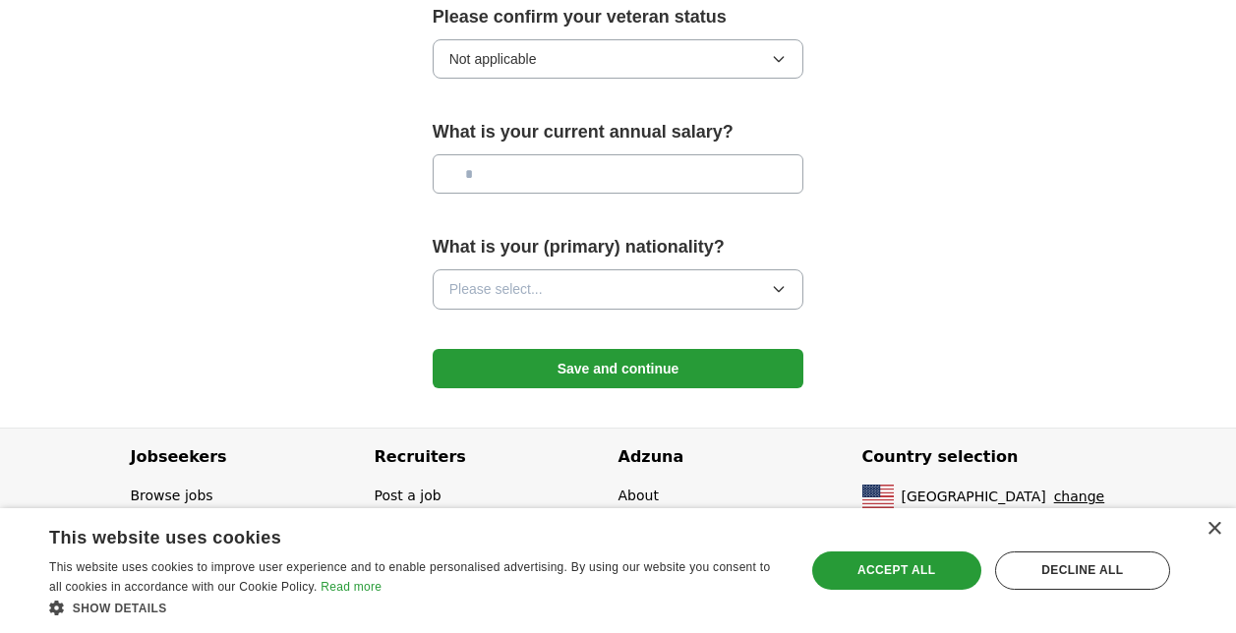
scroll to position [1448, 0]
click at [578, 368] on button "Save and continue" at bounding box center [619, 369] width 372 height 39
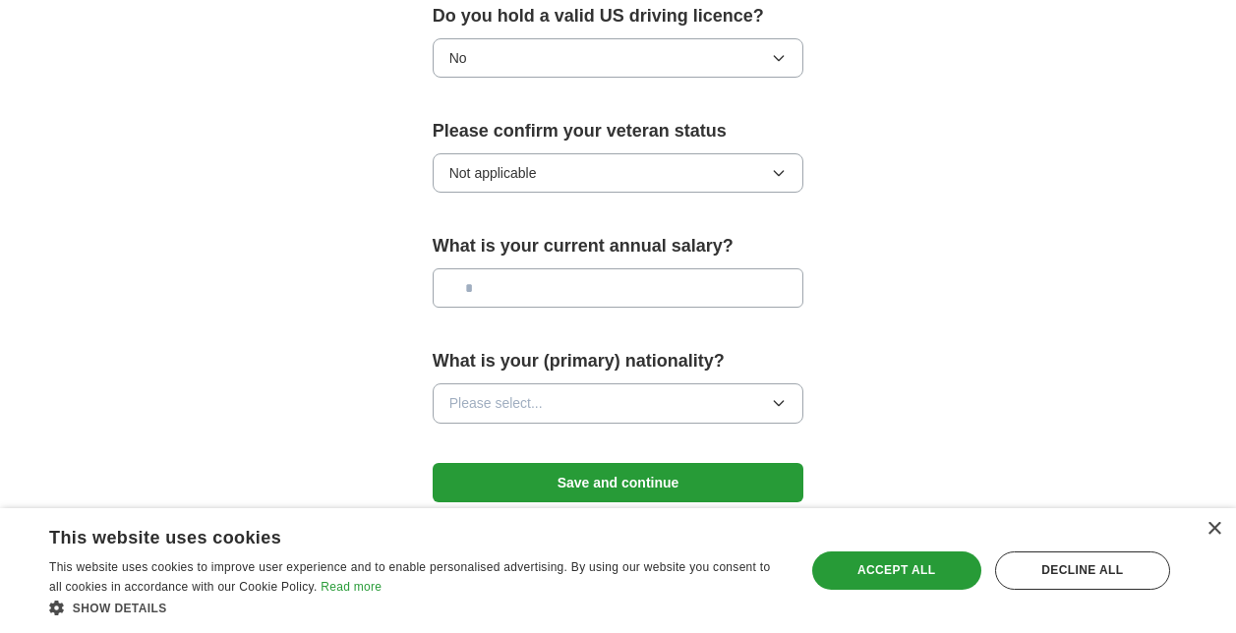
scroll to position [1334, 0]
